Goal: Transaction & Acquisition: Purchase product/service

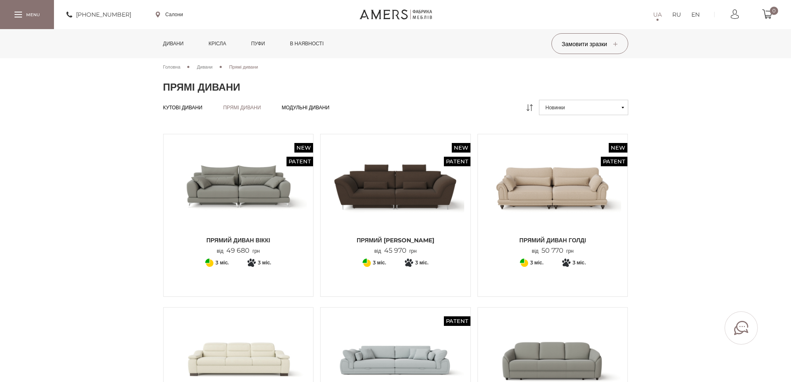
click at [222, 43] on link "Крісла" at bounding box center [217, 43] width 30 height 29
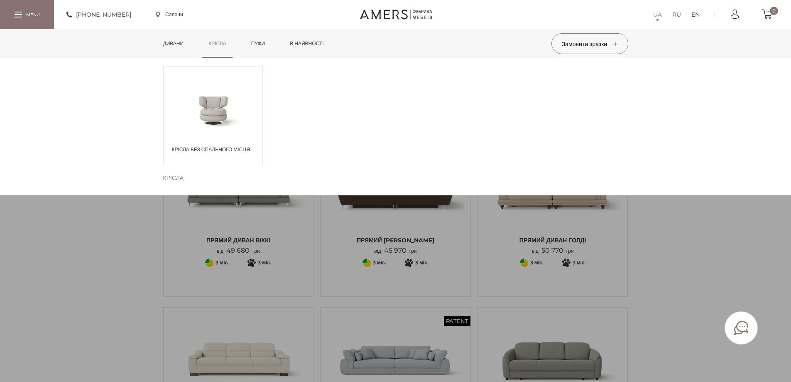
click at [216, 108] on span at bounding box center [213, 110] width 99 height 48
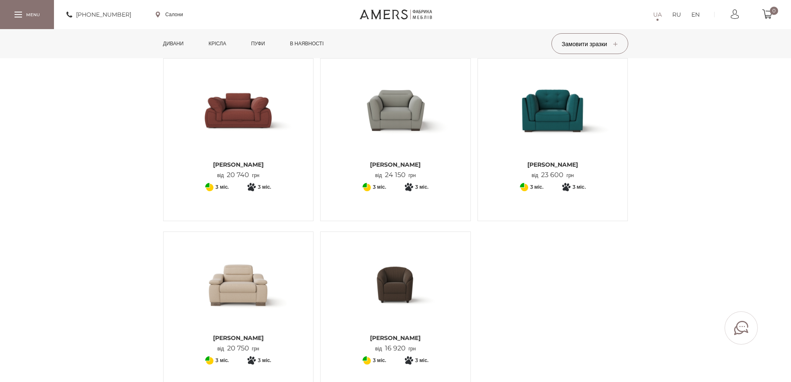
scroll to position [249, 0]
click at [424, 286] on img at bounding box center [395, 283] width 137 height 91
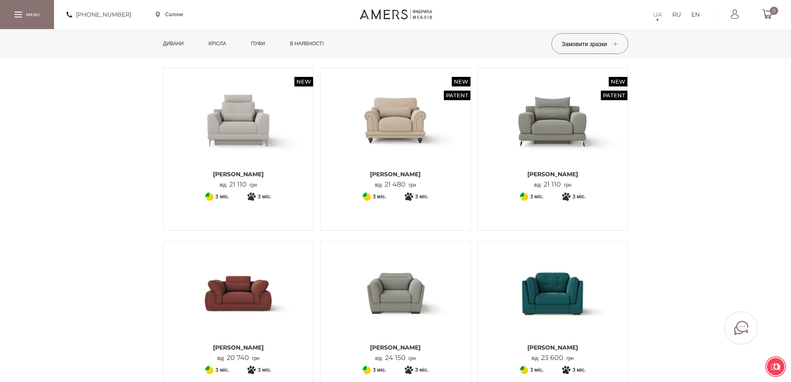
scroll to position [0, 0]
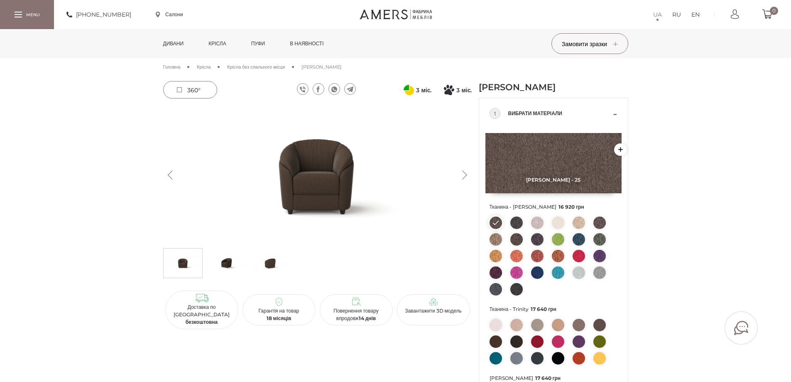
click at [461, 174] on button "Next" at bounding box center [465, 174] width 15 height 9
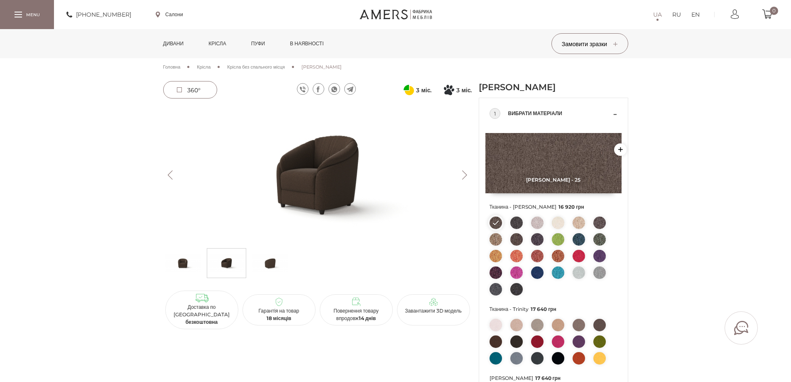
click at [461, 174] on button "Next" at bounding box center [465, 174] width 15 height 9
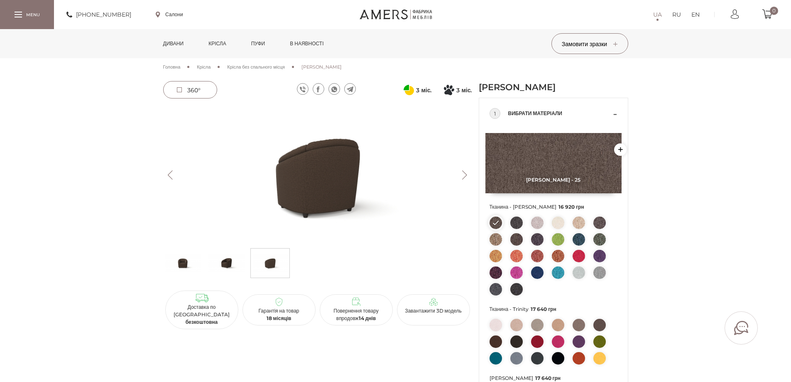
click at [461, 174] on button "Next" at bounding box center [465, 174] width 15 height 9
